Goal: Information Seeking & Learning: Learn about a topic

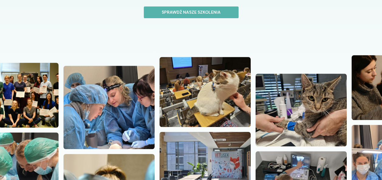
scroll to position [146, 0]
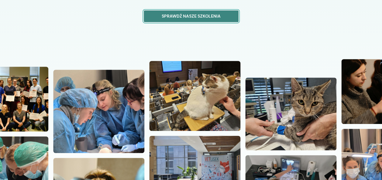
click at [209, 18] on p "Sprawdź nasze szkolenia" at bounding box center [191, 16] width 84 height 6
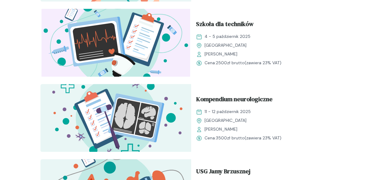
scroll to position [371, 0]
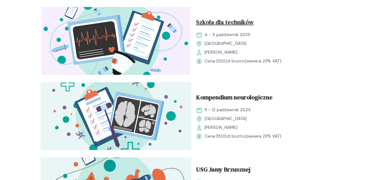
click at [222, 25] on span "Szkoła dla techników" at bounding box center [225, 24] width 58 height 12
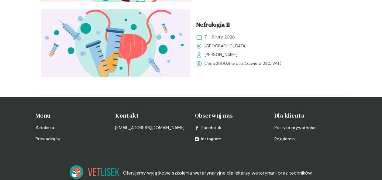
scroll to position [371, 0]
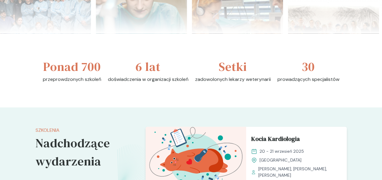
scroll to position [146, 0]
